Goal: Information Seeking & Learning: Learn about a topic

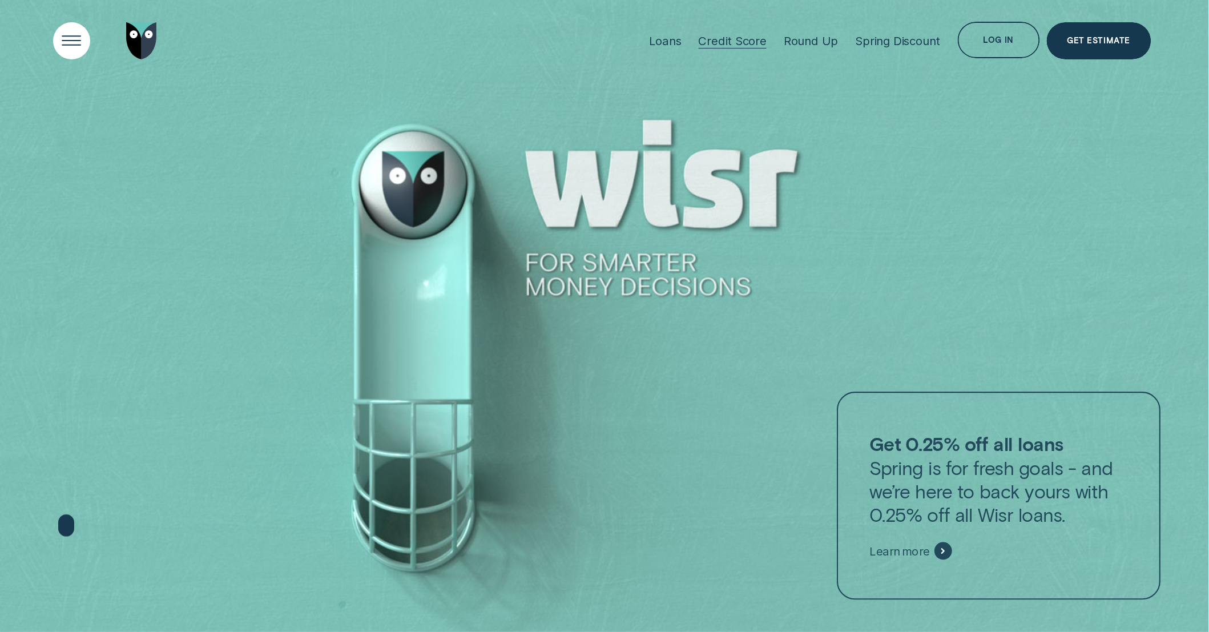
click at [86, 35] on div "Open Menu" at bounding box center [72, 41] width 53 height 53
click at [77, 42] on div "Open Menu" at bounding box center [72, 41] width 53 height 53
click at [69, 45] on div "Open Menu" at bounding box center [72, 41] width 53 height 53
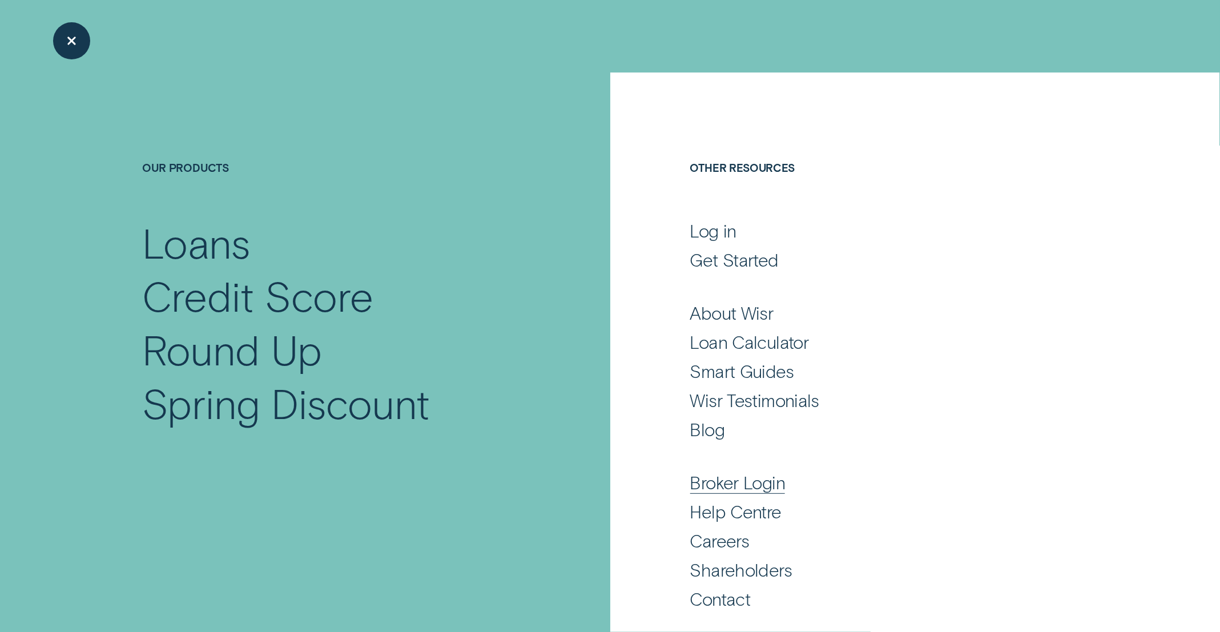
scroll to position [10, 0]
click at [765, 480] on div "Broker Login" at bounding box center [737, 481] width 95 height 22
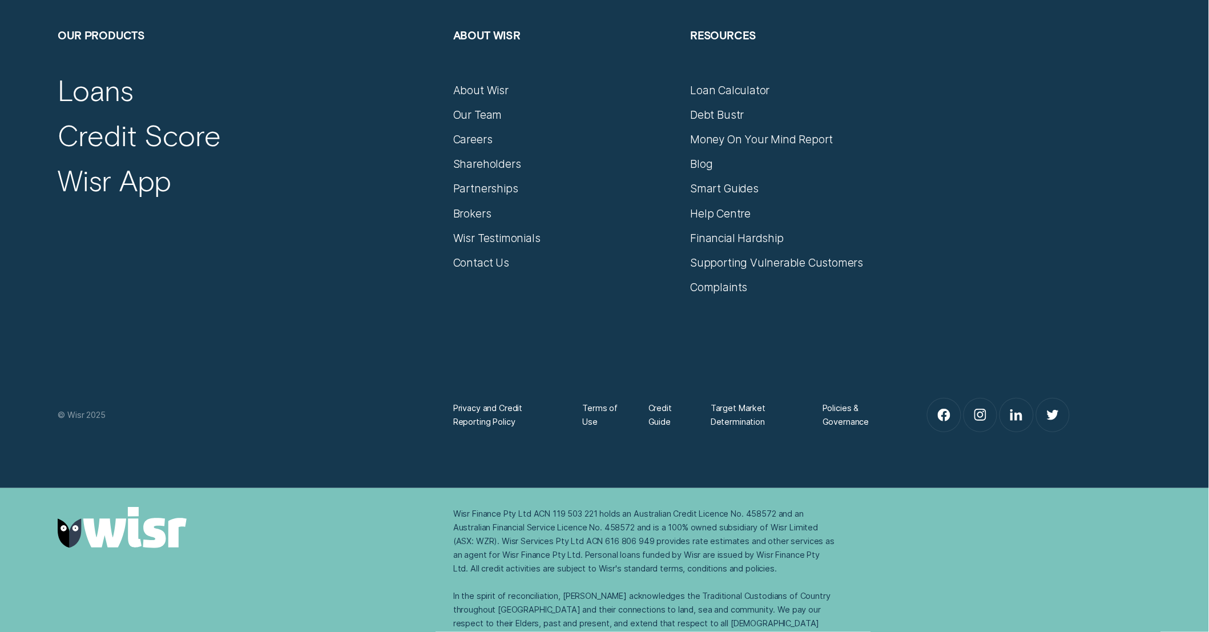
scroll to position [5561, 0]
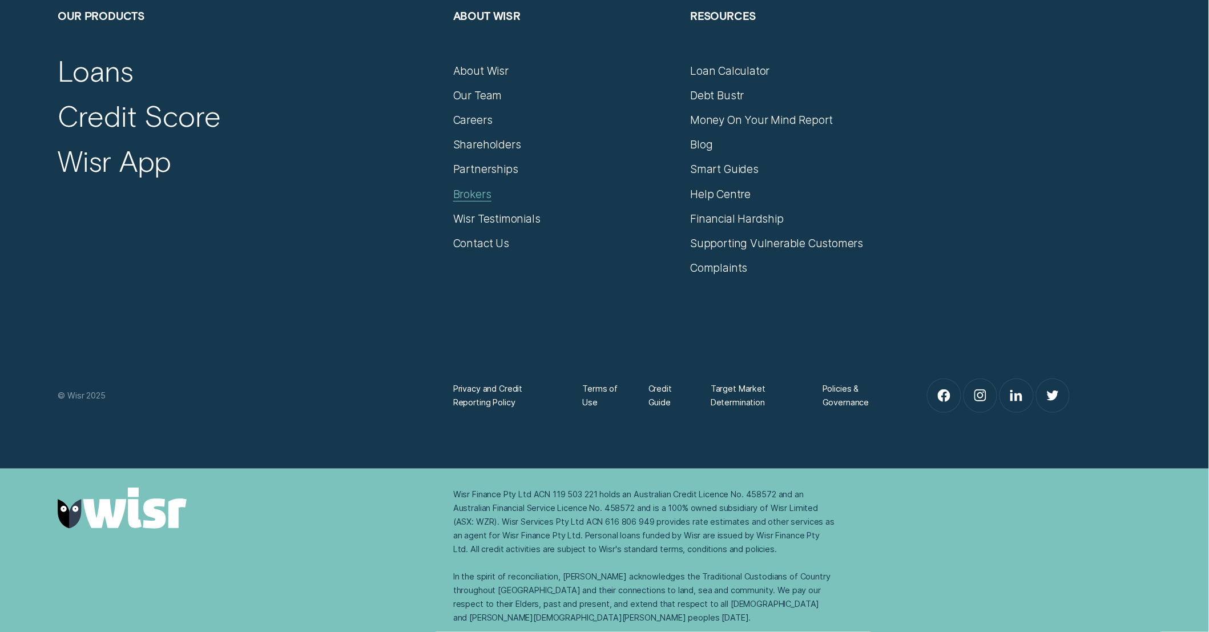
click at [466, 195] on div "Brokers" at bounding box center [472, 194] width 38 height 14
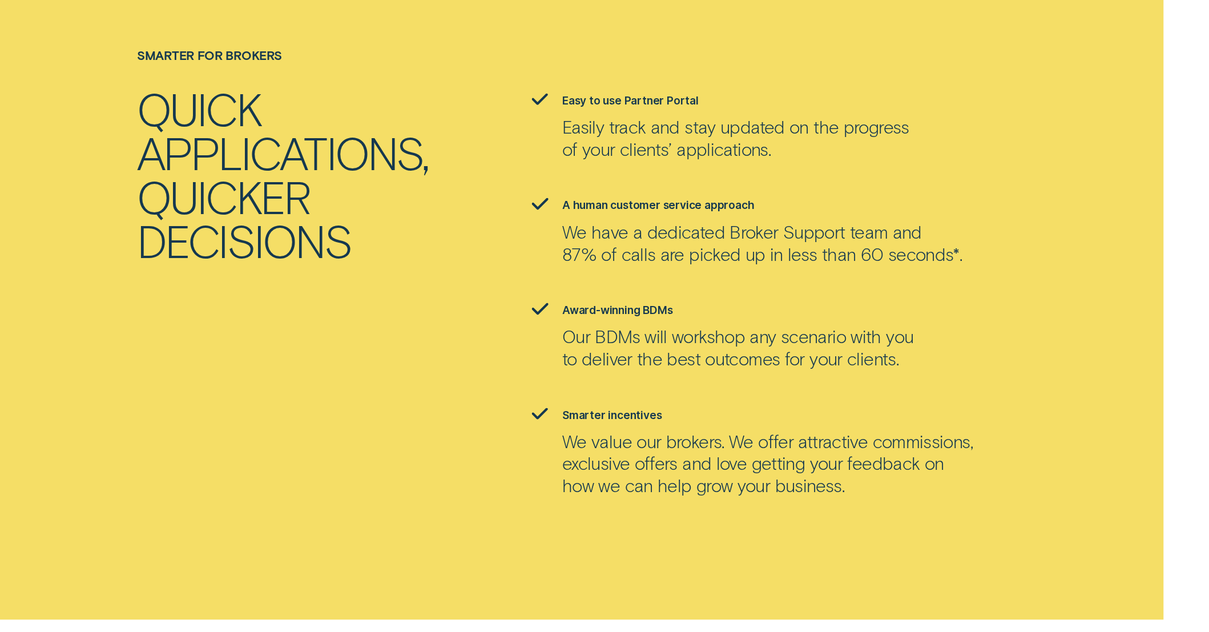
scroll to position [1963, 0]
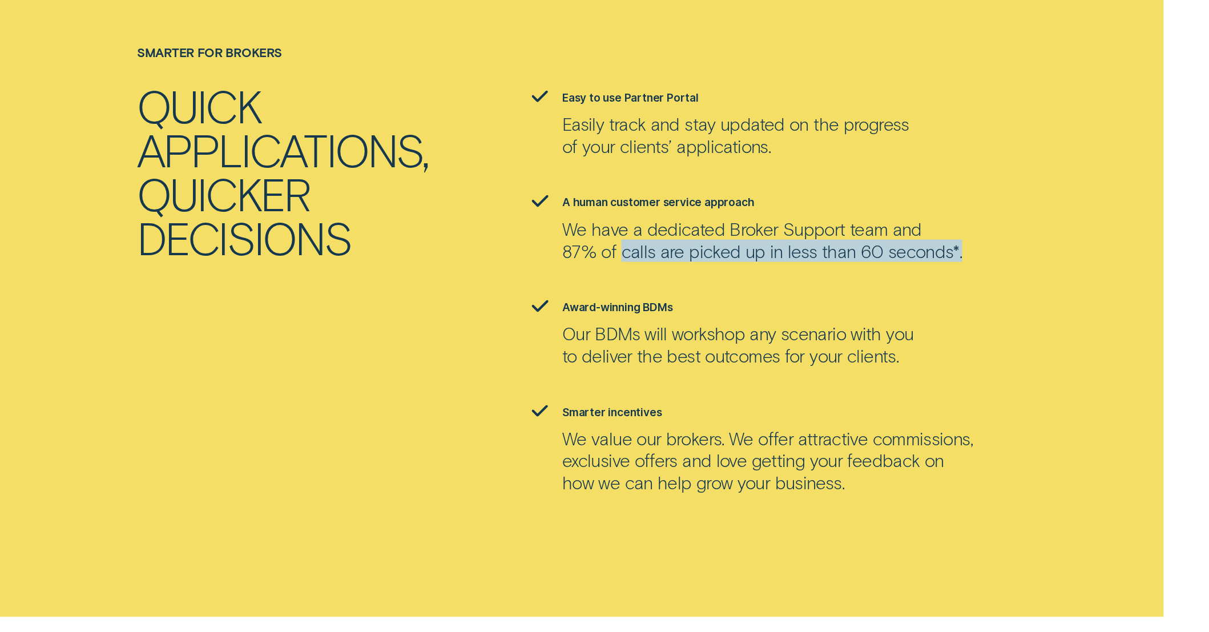
drag, startPoint x: 626, startPoint y: 199, endPoint x: 955, endPoint y: 199, distance: 328.8
click at [955, 199] on li "A human customer service approach We have a dedicated Broker Support team and 8…" at bounding box center [802, 228] width 554 height 66
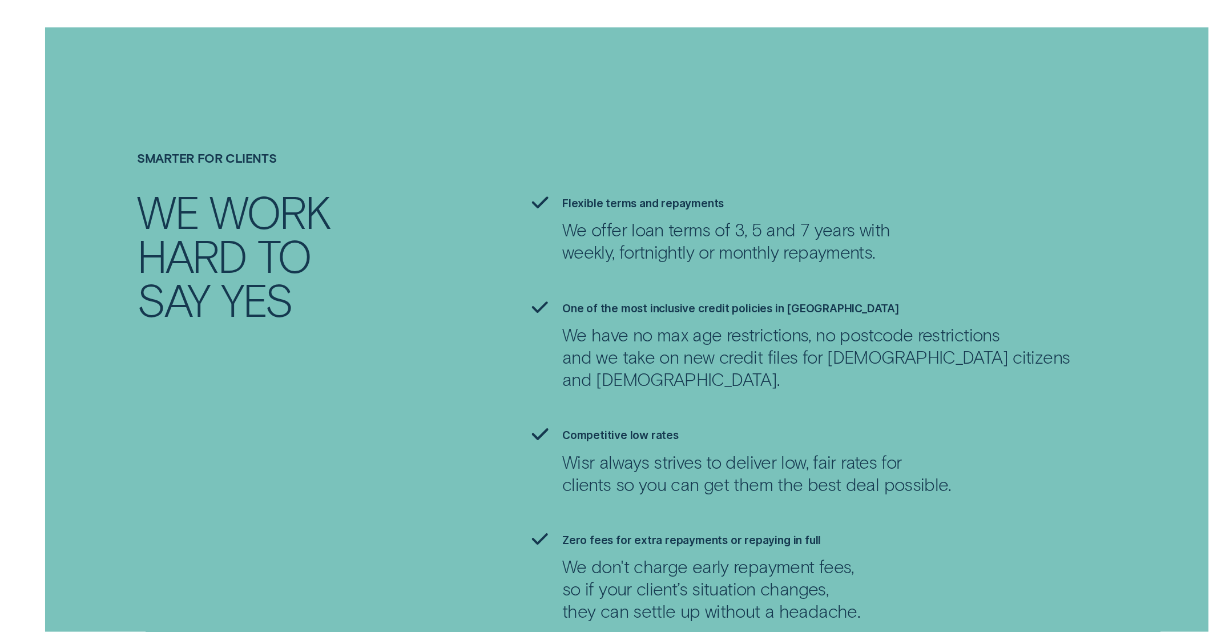
scroll to position [2644, 0]
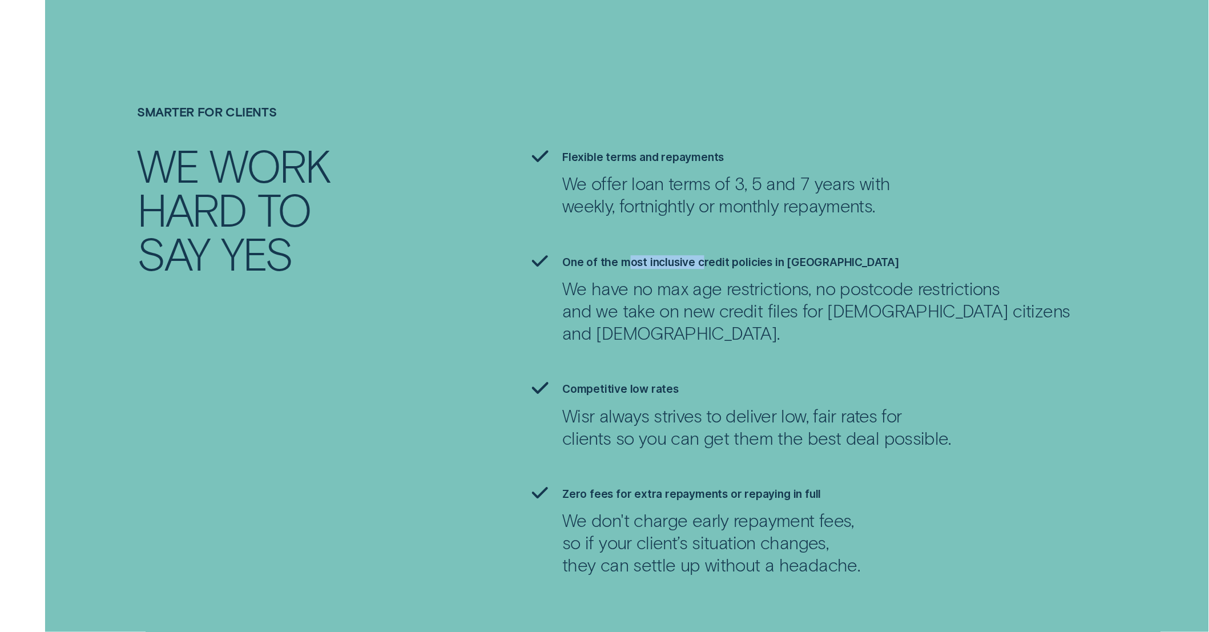
drag, startPoint x: 627, startPoint y: 208, endPoint x: 705, endPoint y: 208, distance: 78.2
click at [704, 255] on label "One of the most inclusive credit policies in [GEOGRAPHIC_DATA]" at bounding box center [730, 262] width 337 height 14
click at [727, 255] on label "One of the most inclusive credit policies in [GEOGRAPHIC_DATA]" at bounding box center [730, 262] width 337 height 14
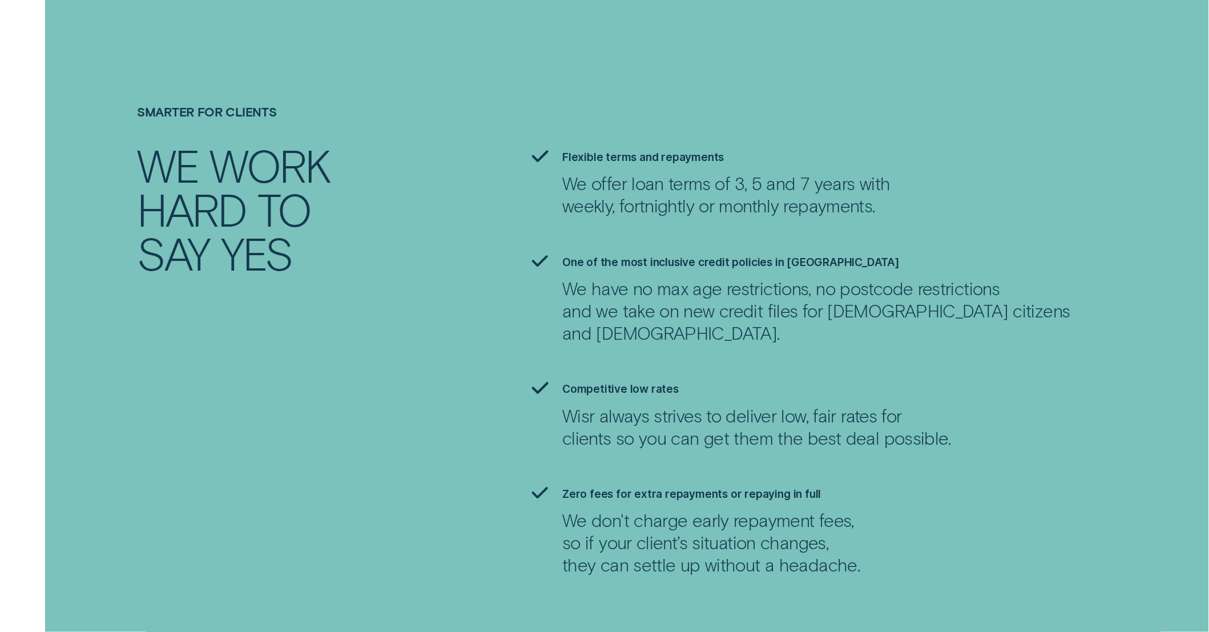
click at [903, 278] on p "We have no max age restrictions, no postcode restrictions and we take on new cr…" at bounding box center [816, 310] width 508 height 67
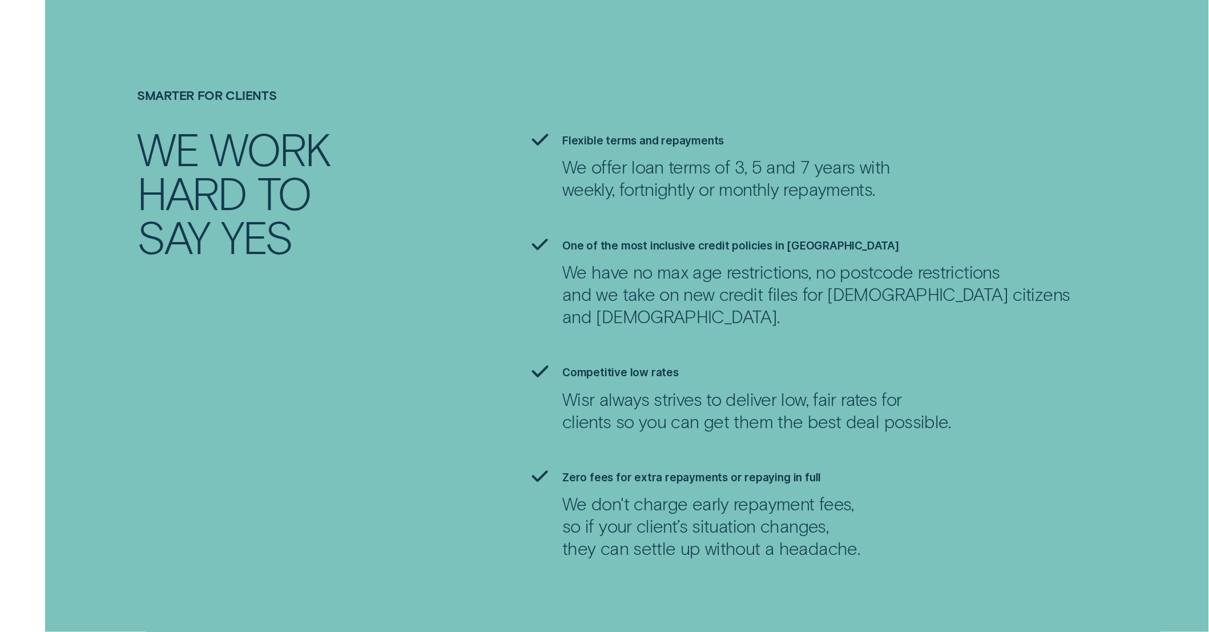
scroll to position [2659, 0]
drag, startPoint x: 454, startPoint y: 233, endPoint x: 457, endPoint y: 243, distance: 10.1
click at [455, 234] on div "Smarter for clients We work hard to say yes Flexible terms and repayments We of…" at bounding box center [604, 324] width 1107 height 471
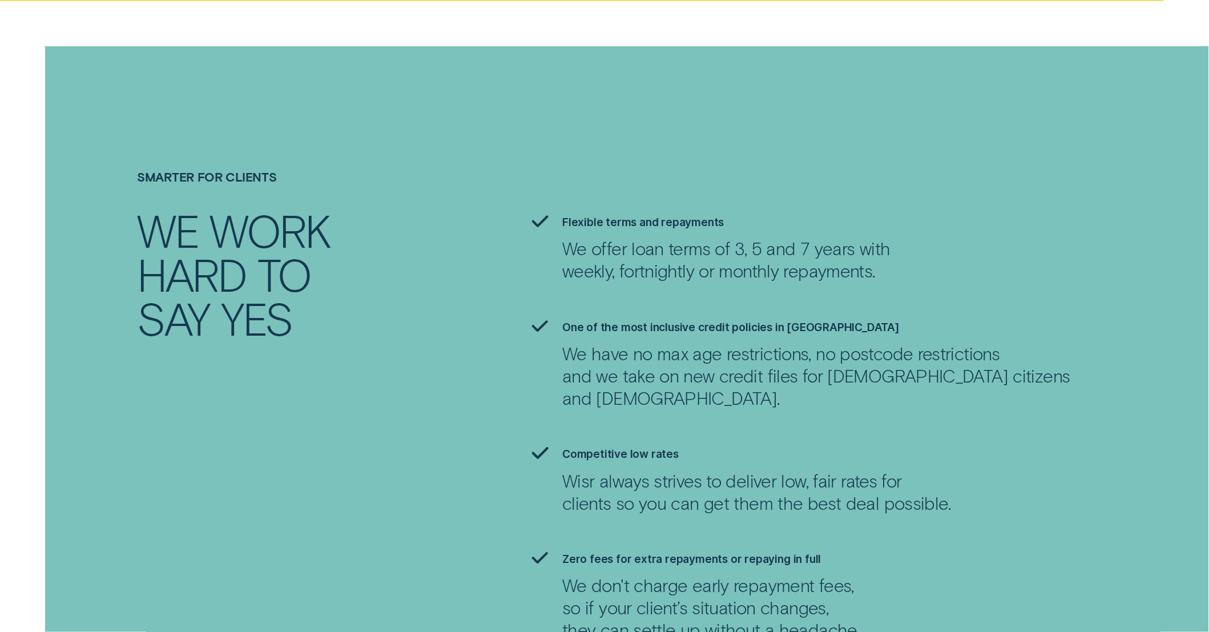
scroll to position [2579, 0]
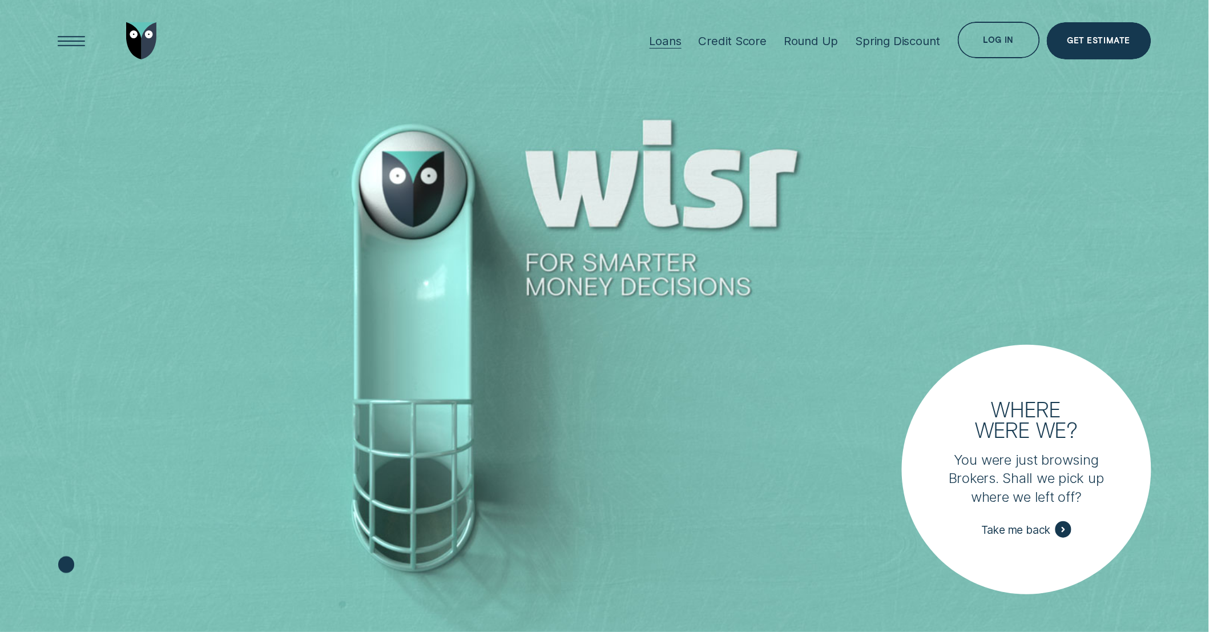
click at [660, 36] on div "Loans" at bounding box center [666, 41] width 32 height 14
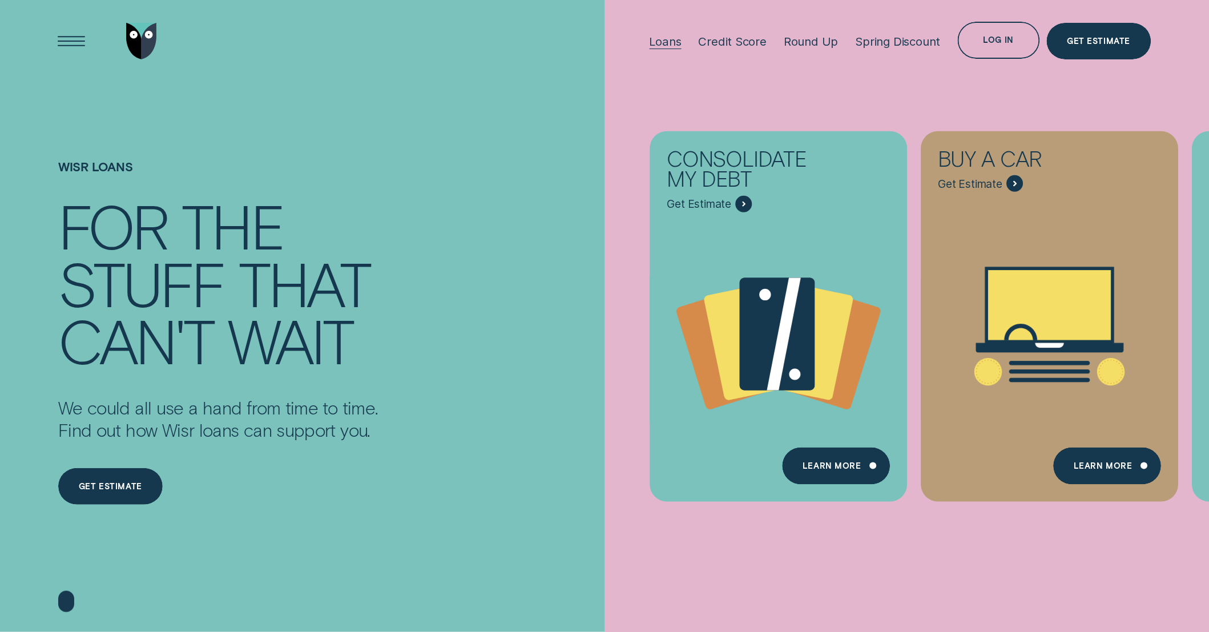
click at [663, 42] on div "Loans" at bounding box center [666, 41] width 32 height 14
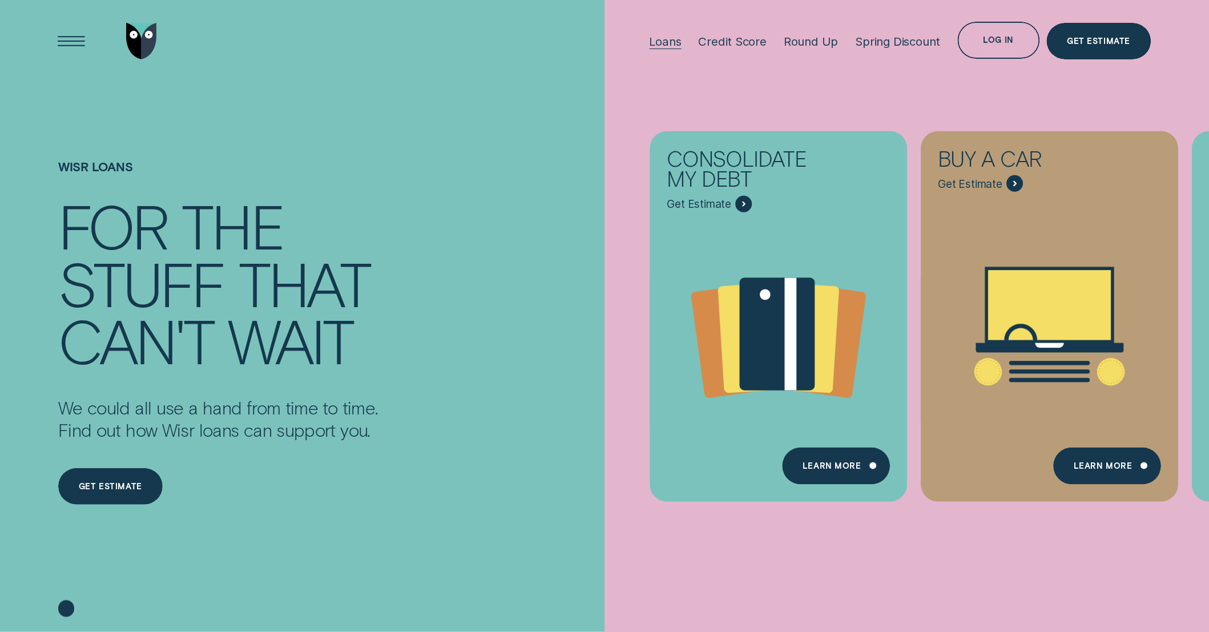
click at [668, 49] on div at bounding box center [666, 49] width 32 height 1
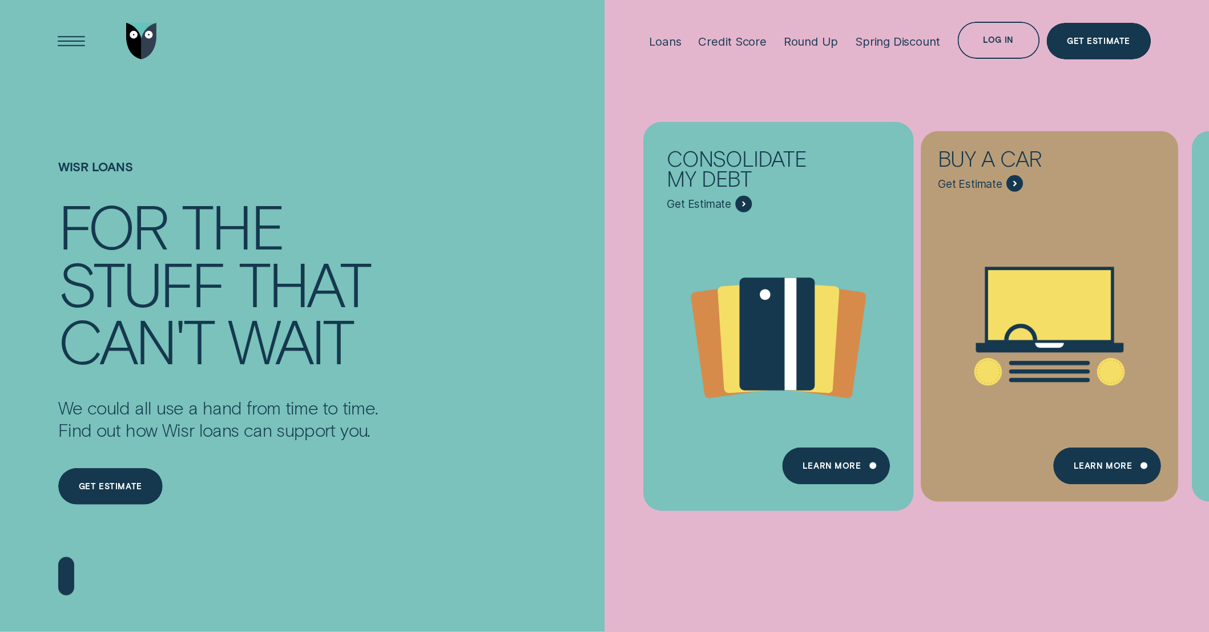
click at [717, 194] on div "Consolidate my debt" at bounding box center [749, 171] width 164 height 47
